Goal: Task Accomplishment & Management: Manage account settings

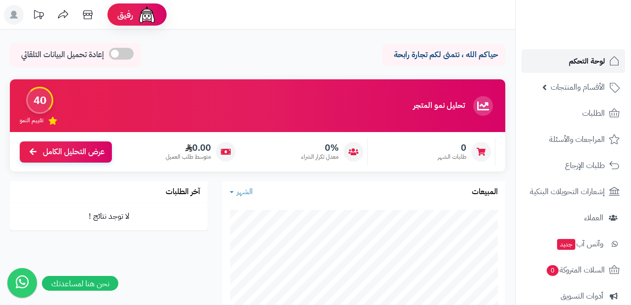
click at [598, 60] on span "لوحة التحكم" at bounding box center [587, 61] width 36 height 14
click at [592, 92] on span "الأقسام والمنتجات" at bounding box center [578, 87] width 54 height 14
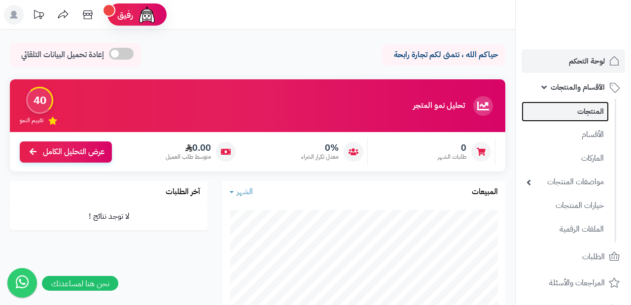
click at [593, 115] on link "المنتجات" at bounding box center [565, 112] width 87 height 20
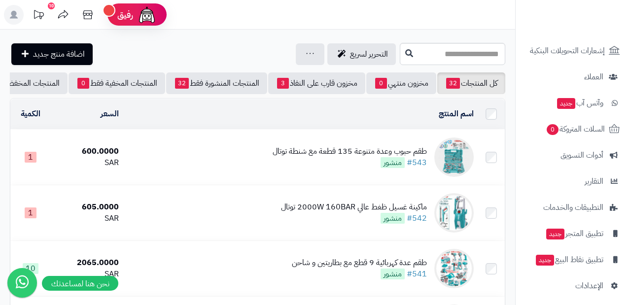
scroll to position [290, 0]
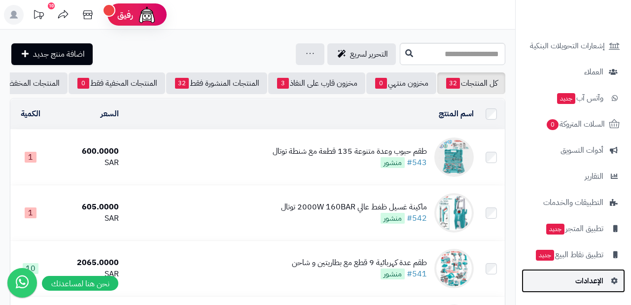
click at [594, 284] on span "الإعدادات" at bounding box center [590, 281] width 28 height 14
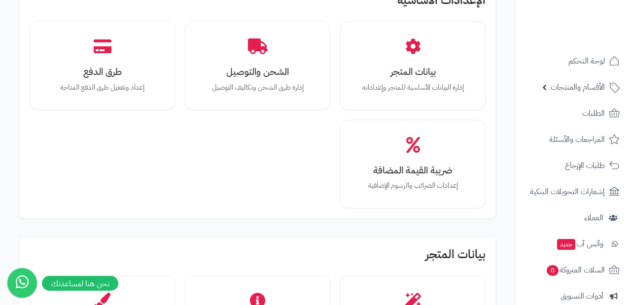
scroll to position [71, 0]
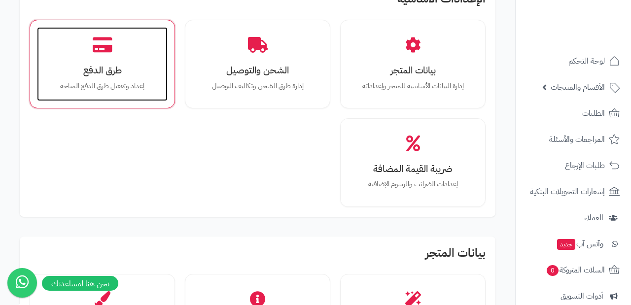
click at [120, 68] on h3 "طرق الدفع" at bounding box center [102, 70] width 111 height 10
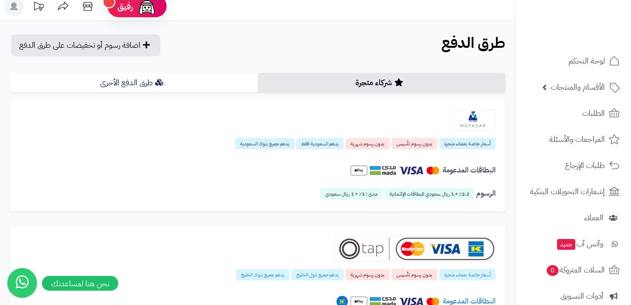
scroll to position [9, 0]
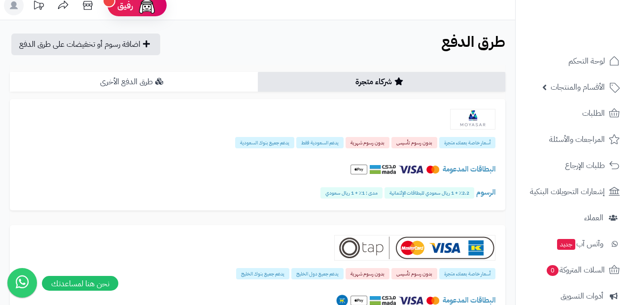
click at [190, 87] on link "طرق الدفع الأخرى" at bounding box center [134, 82] width 248 height 20
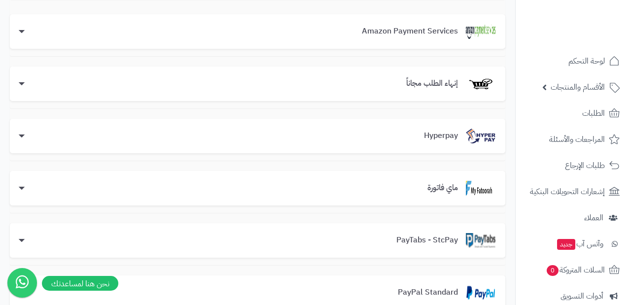
scroll to position [102, 0]
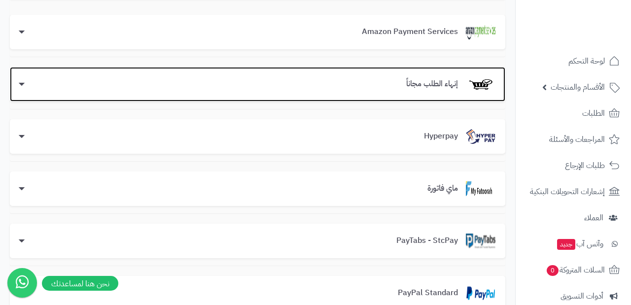
click at [24, 83] on icon at bounding box center [22, 84] width 6 height 3
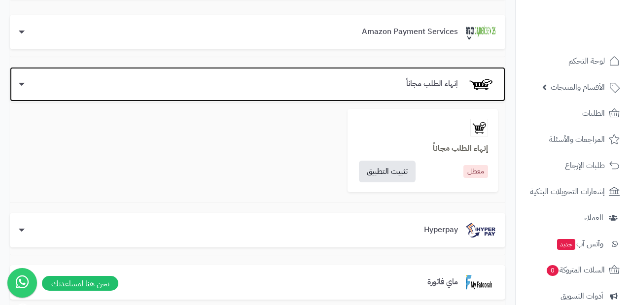
click at [24, 83] on icon at bounding box center [22, 84] width 6 height 3
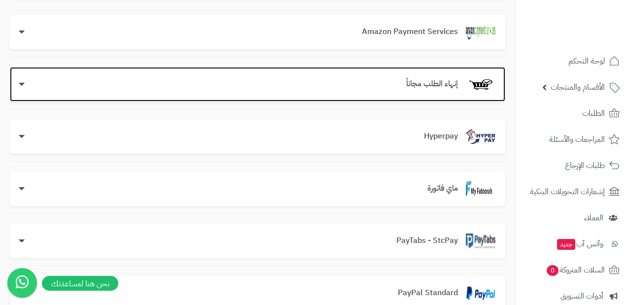
click at [24, 83] on icon at bounding box center [22, 84] width 6 height 3
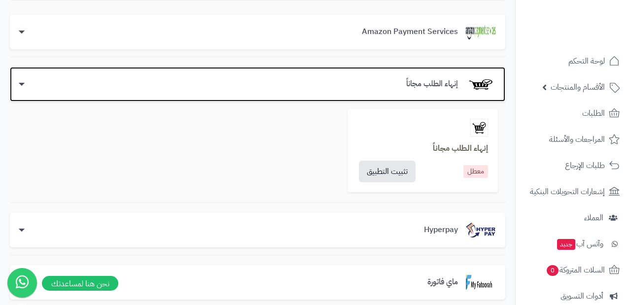
click at [24, 83] on icon at bounding box center [22, 84] width 6 height 3
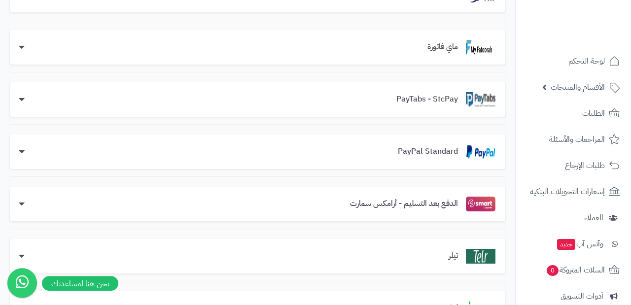
scroll to position [0, 0]
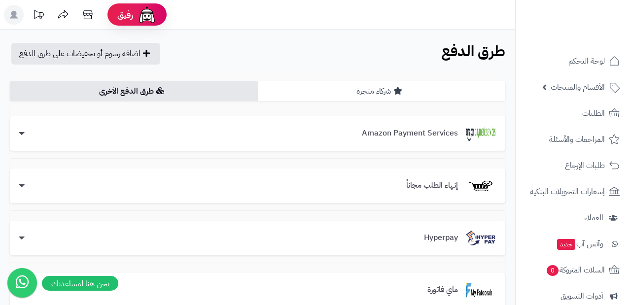
click at [364, 93] on link "شركاء متجرة" at bounding box center [382, 91] width 248 height 20
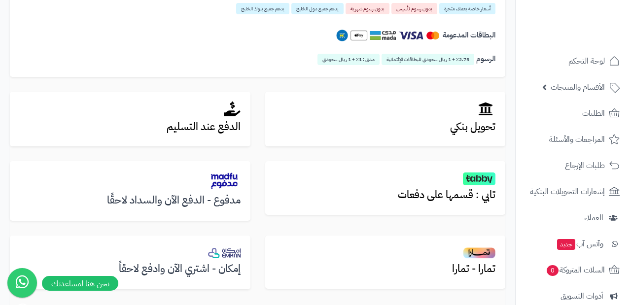
scroll to position [277, 0]
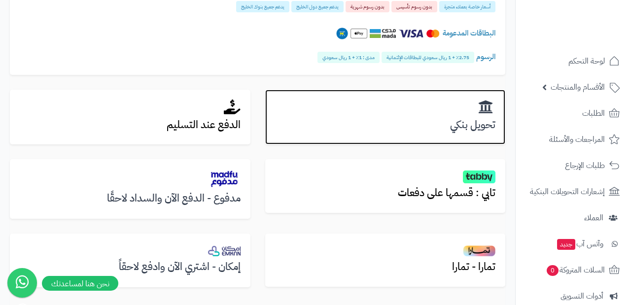
click at [393, 125] on h3 "تحويل بنكي" at bounding box center [385, 124] width 221 height 11
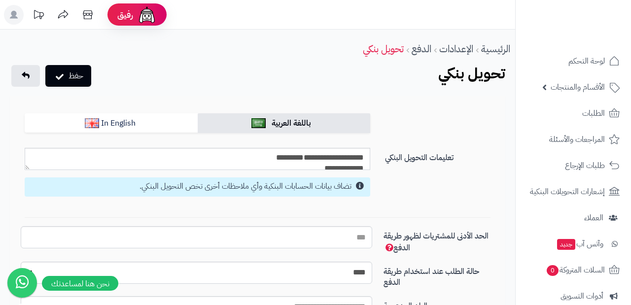
select select
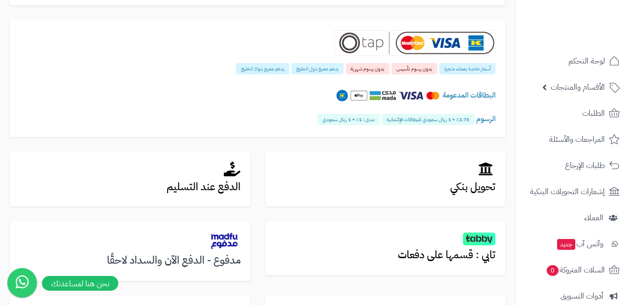
scroll to position [215, 0]
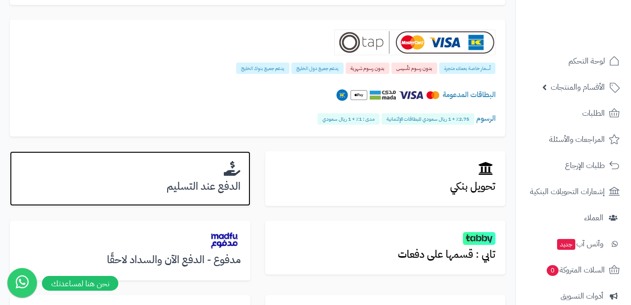
click at [169, 174] on h2 at bounding box center [130, 169] width 221 height 16
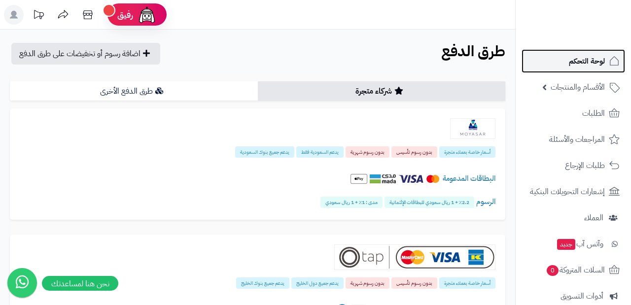
click at [590, 62] on span "لوحة التحكم" at bounding box center [587, 61] width 36 height 14
